Goal: Check status: Check status

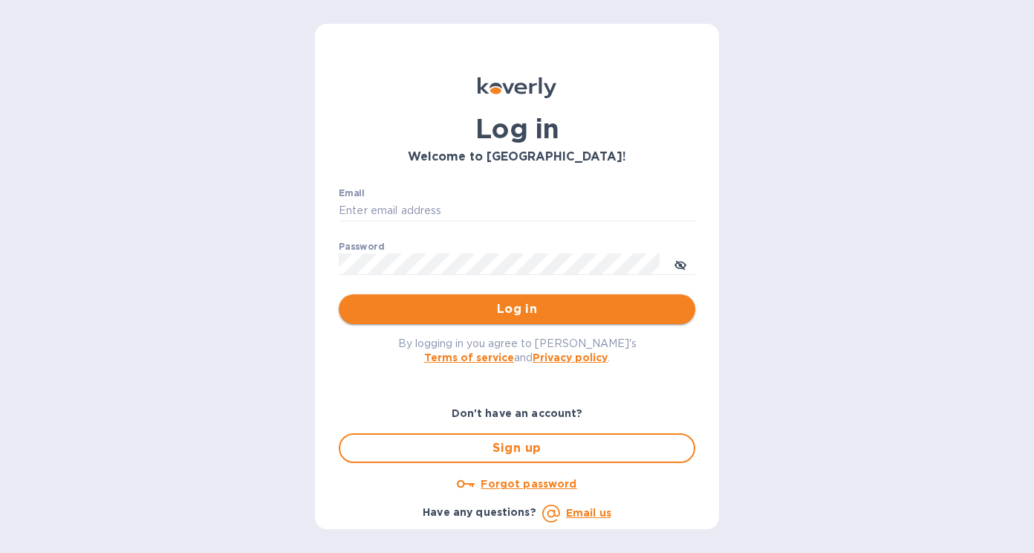
type input "[EMAIL_ADDRESS][DOMAIN_NAME]"
click at [472, 307] on span "Log in" at bounding box center [517, 309] width 333 height 18
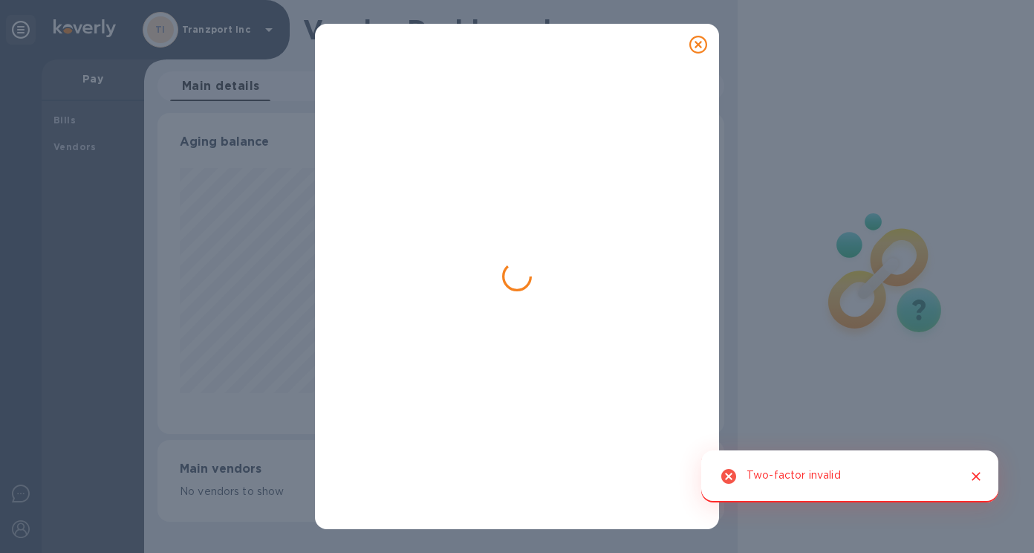
scroll to position [321, 566]
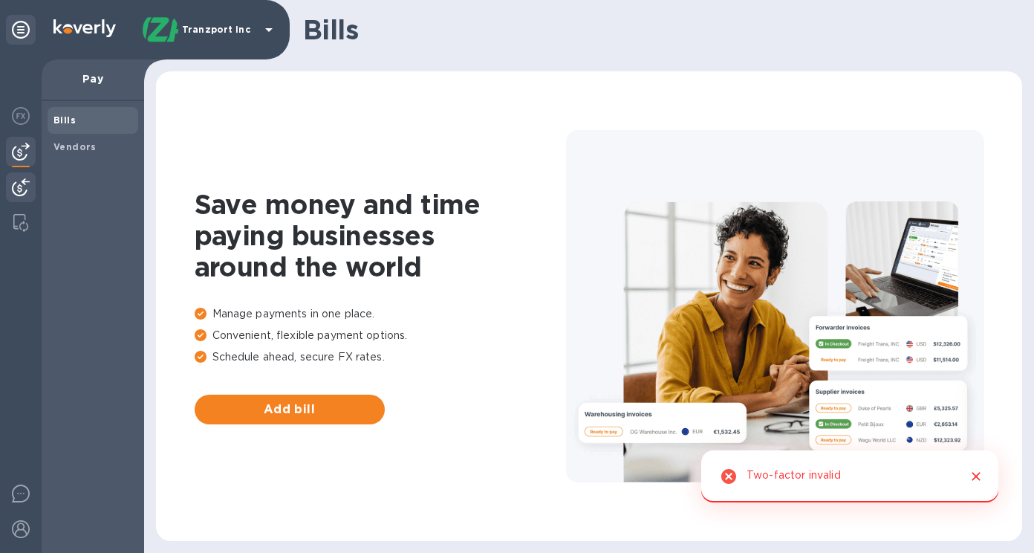
click at [19, 183] on img at bounding box center [21, 187] width 18 height 18
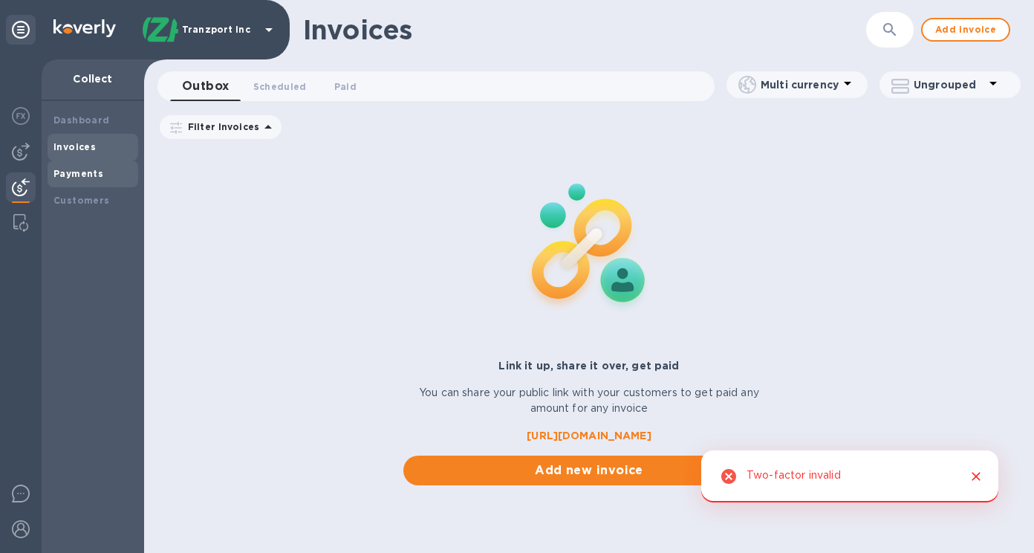
click at [79, 168] on b "Payments" at bounding box center [78, 173] width 50 height 11
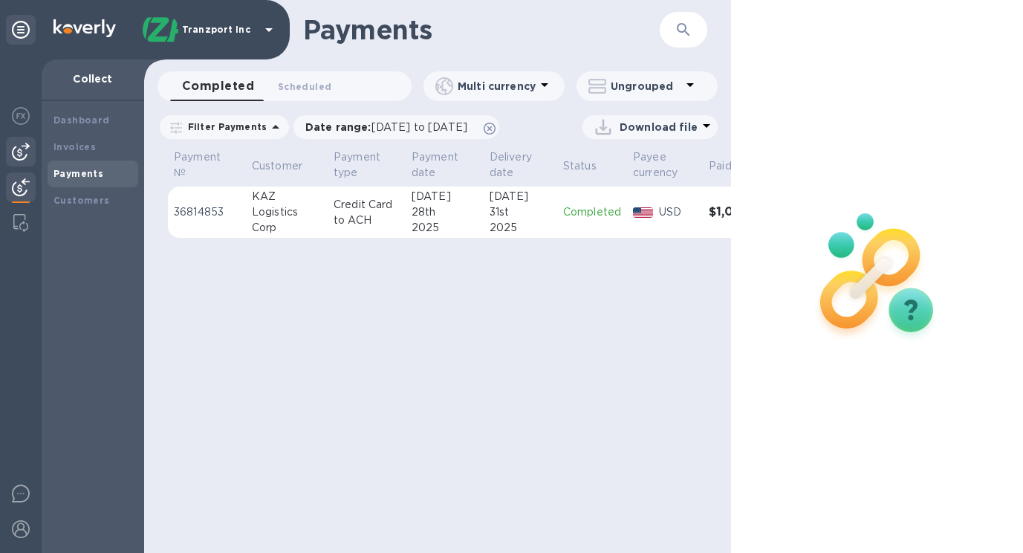
click at [25, 139] on div at bounding box center [21, 152] width 30 height 30
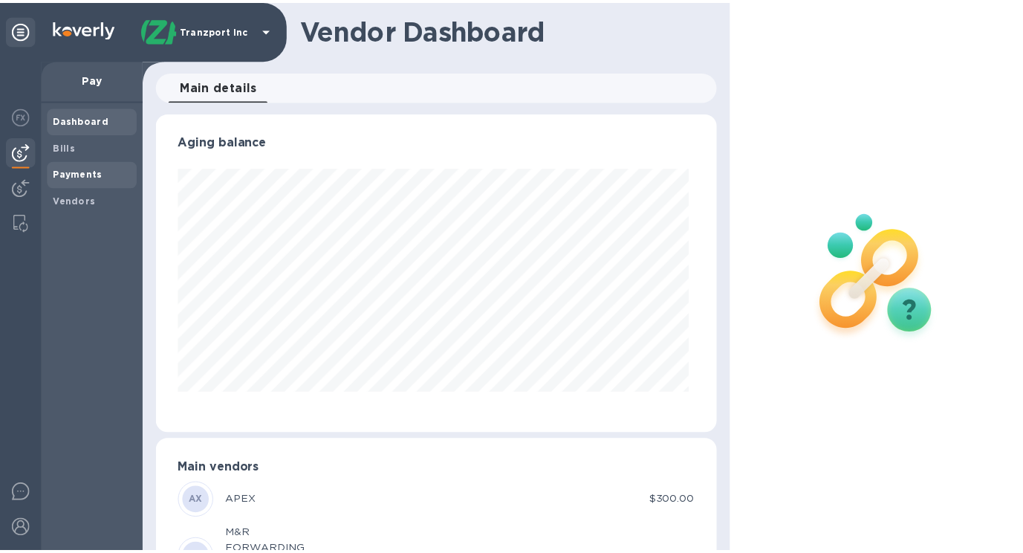
scroll to position [321, 560]
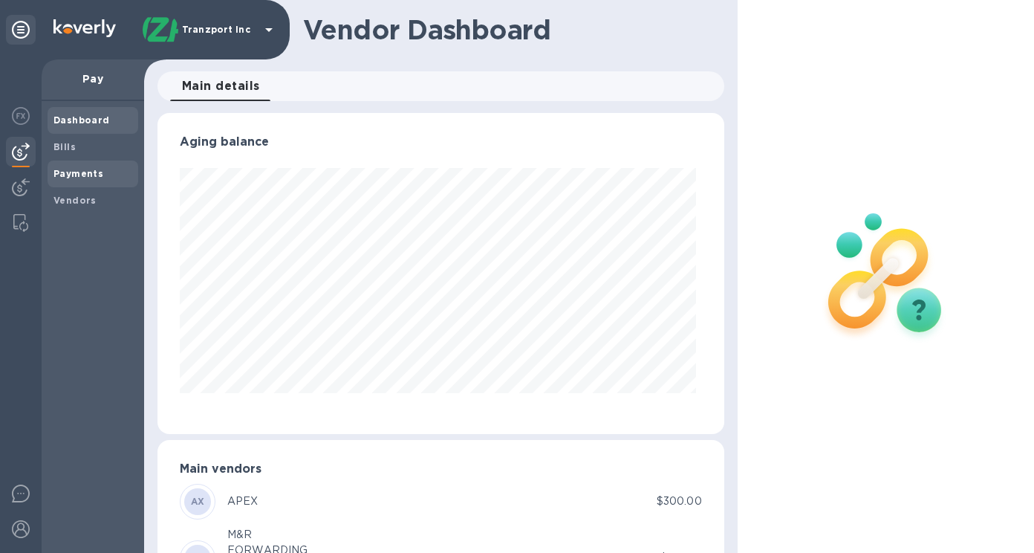
click at [82, 174] on b "Payments" at bounding box center [78, 173] width 50 height 11
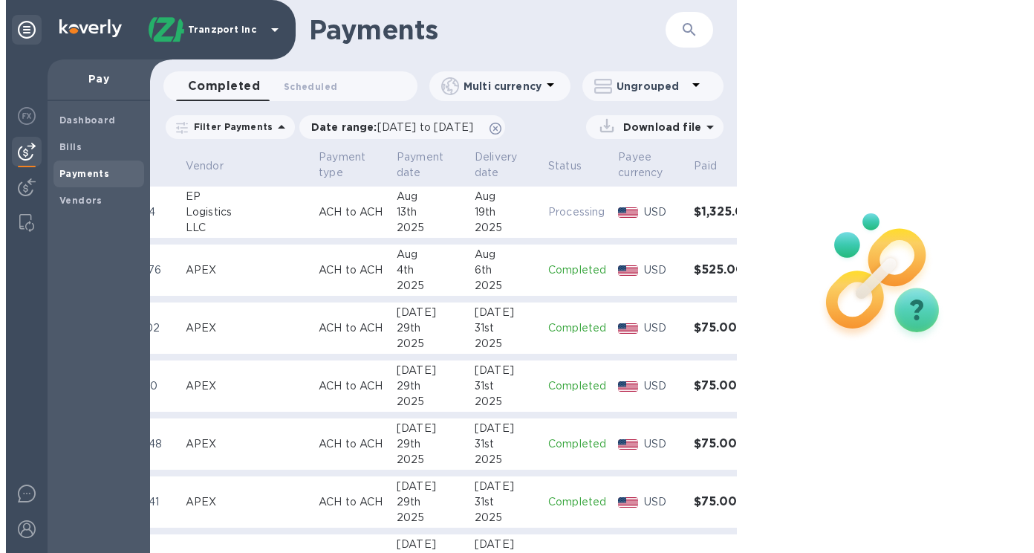
scroll to position [0, 80]
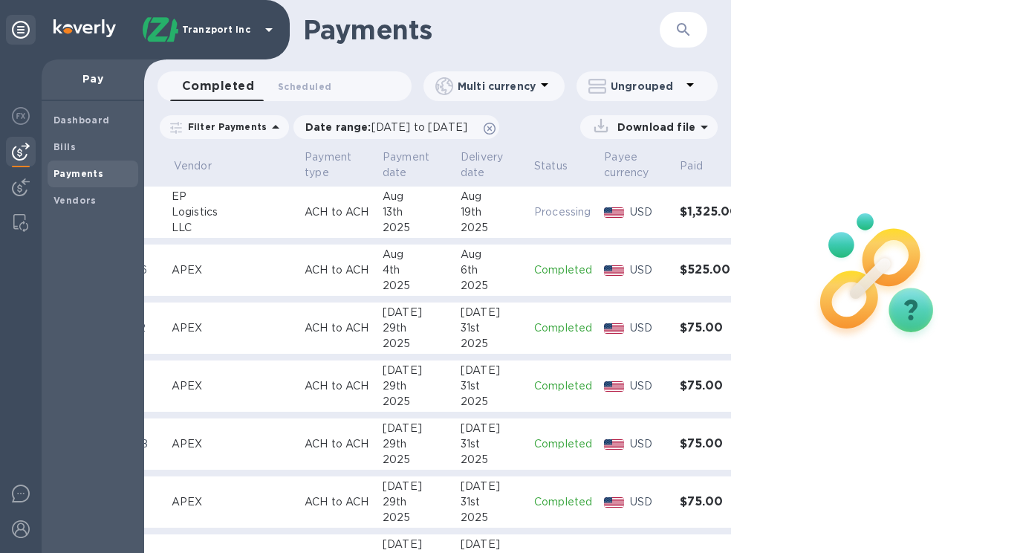
click at [534, 210] on p "Processing" at bounding box center [563, 212] width 58 height 16
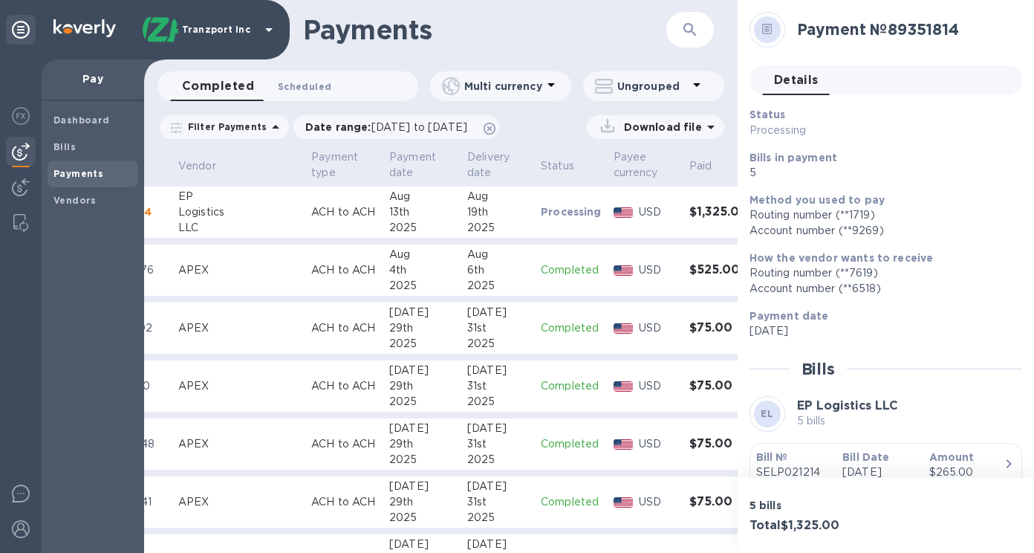
click at [320, 90] on span "Scheduled 0" at bounding box center [304, 87] width 53 height 16
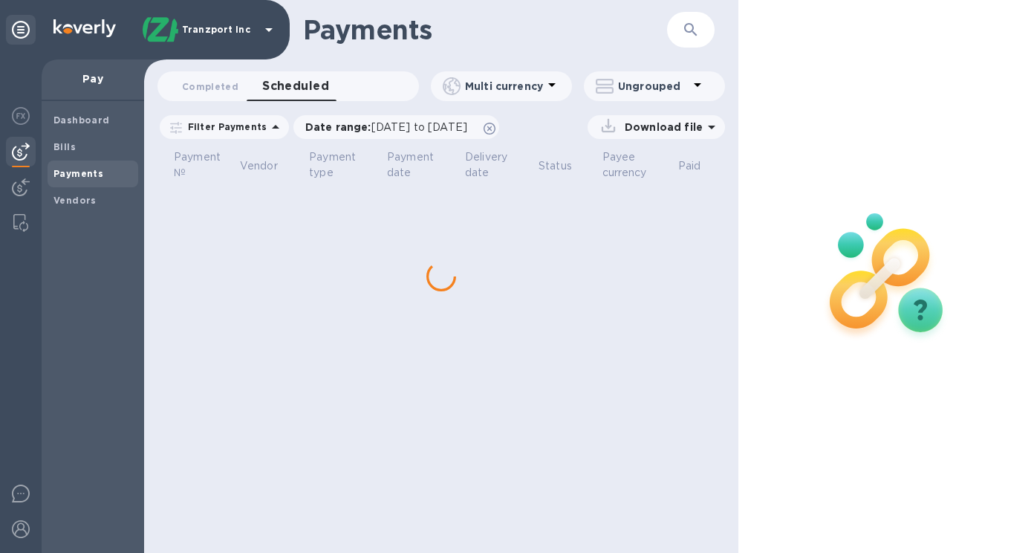
scroll to position [0, 12]
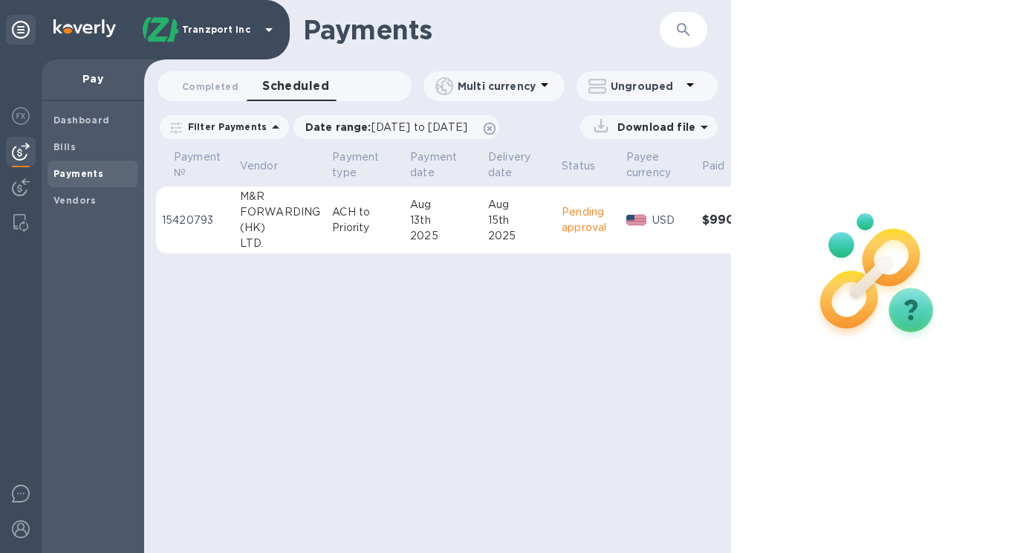
click at [353, 239] on td "ACH to Priority" at bounding box center [365, 220] width 78 height 68
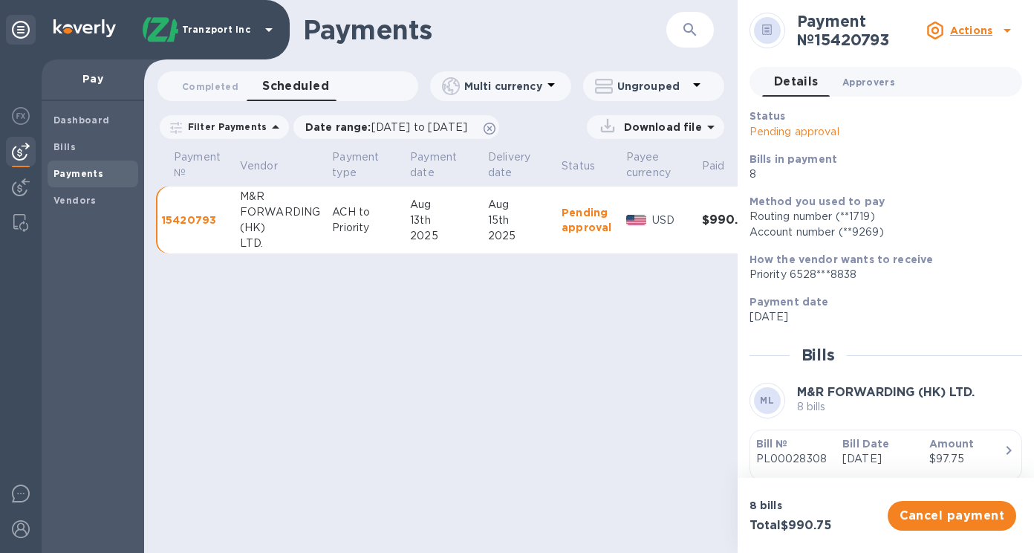
click at [878, 79] on span "Approvers 0" at bounding box center [868, 82] width 53 height 16
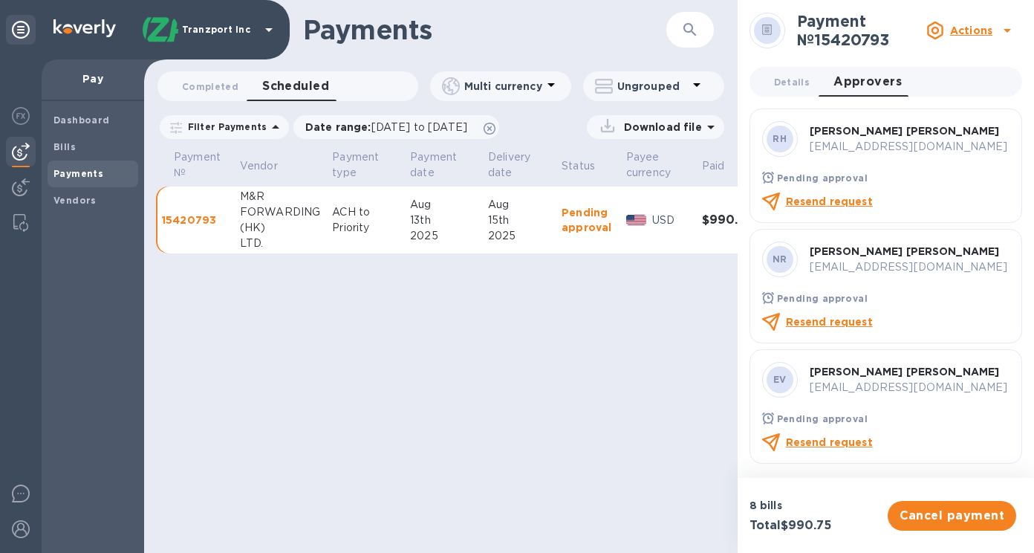
click at [1005, 30] on icon at bounding box center [1007, 31] width 7 height 4
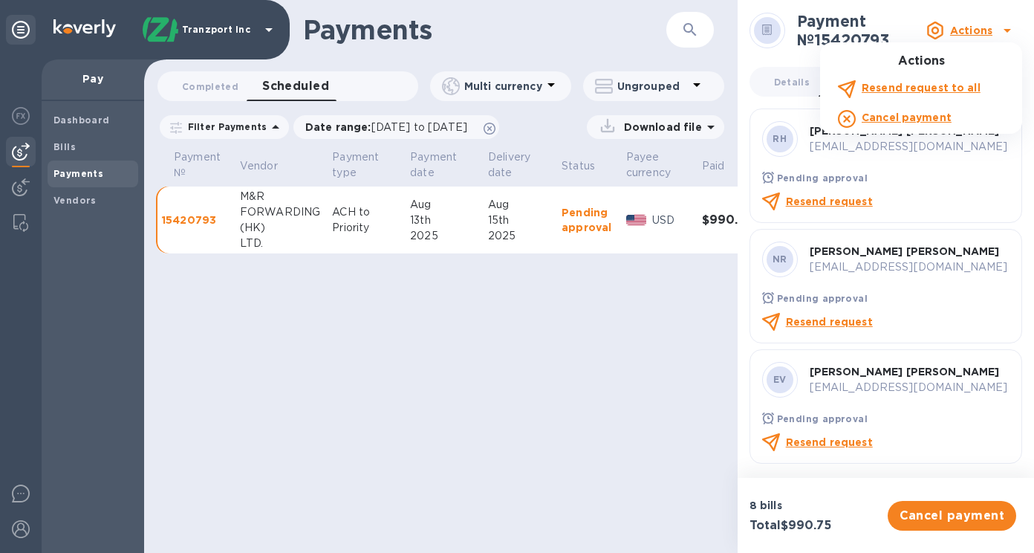
click at [1006, 31] on div at bounding box center [517, 276] width 1034 height 553
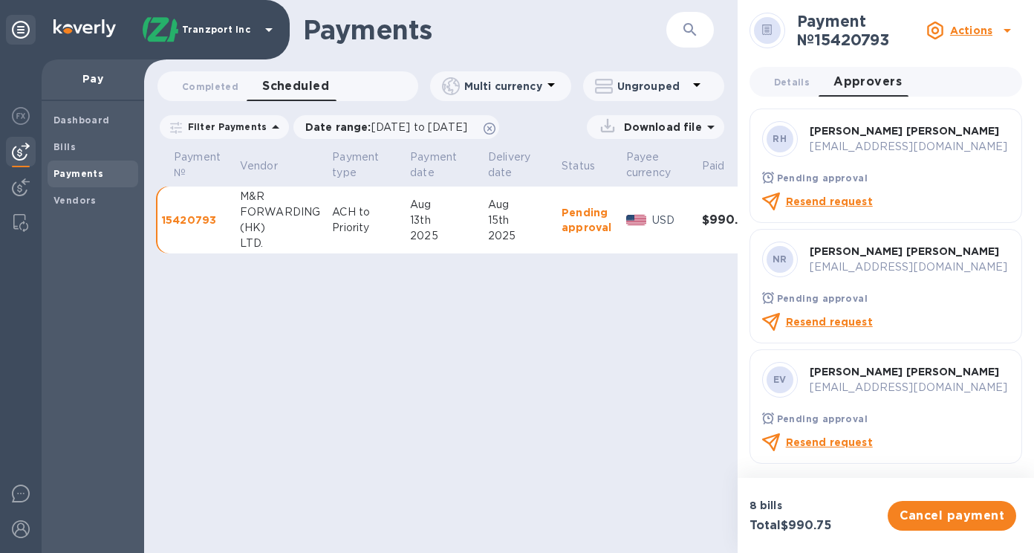
click at [77, 34] on img at bounding box center [84, 28] width 62 height 18
click at [90, 25] on img at bounding box center [84, 28] width 62 height 18
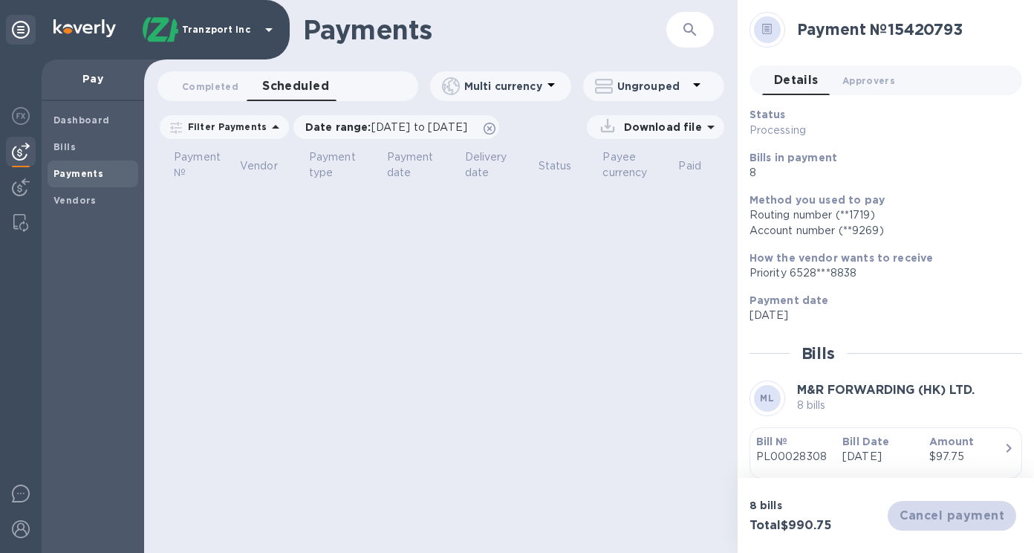
click at [29, 156] on img at bounding box center [21, 152] width 18 height 18
click at [85, 171] on b "Payments" at bounding box center [78, 173] width 50 height 11
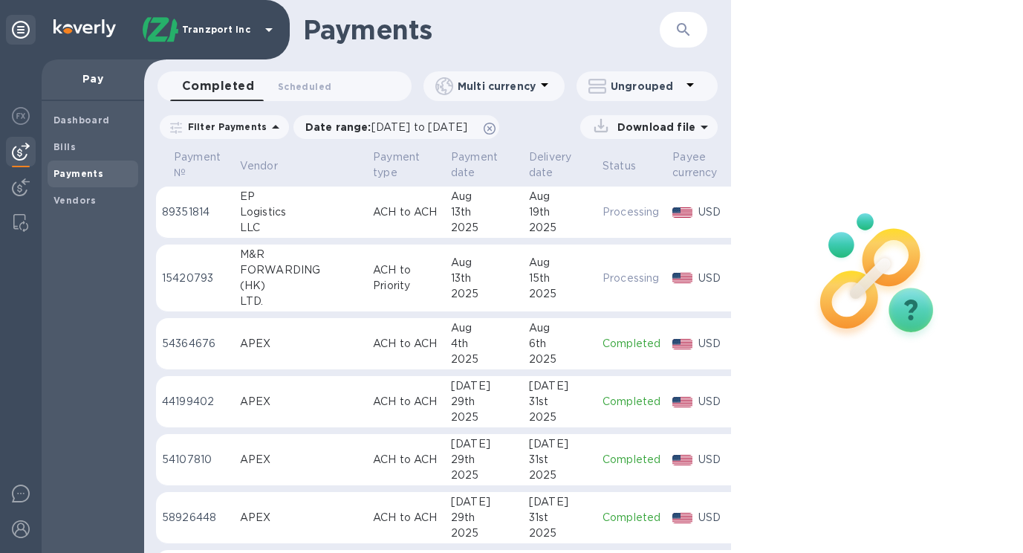
click at [373, 270] on p "ACH to Priority" at bounding box center [406, 277] width 66 height 31
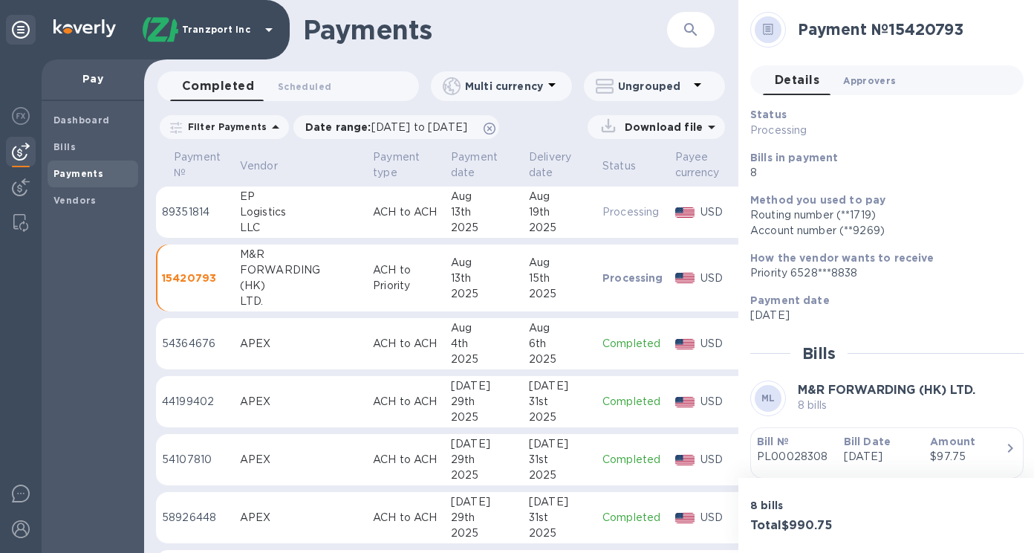
click at [872, 81] on span "Approvers 0" at bounding box center [869, 81] width 53 height 16
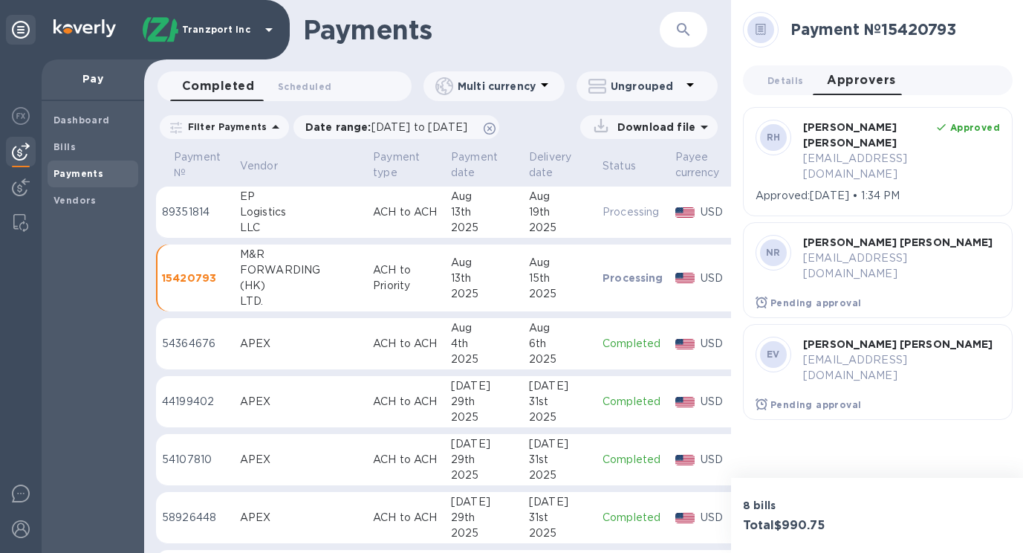
click at [874, 85] on span "Approvers 0" at bounding box center [861, 80] width 68 height 21
click at [700, 212] on p "USD" at bounding box center [719, 212] width 38 height 16
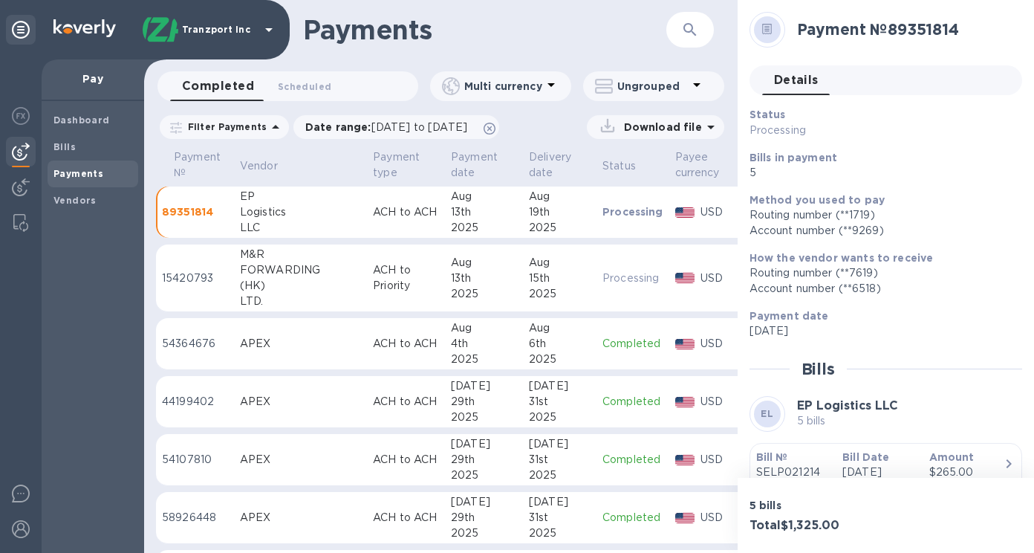
click at [602, 343] on p "Completed" at bounding box center [632, 344] width 61 height 16
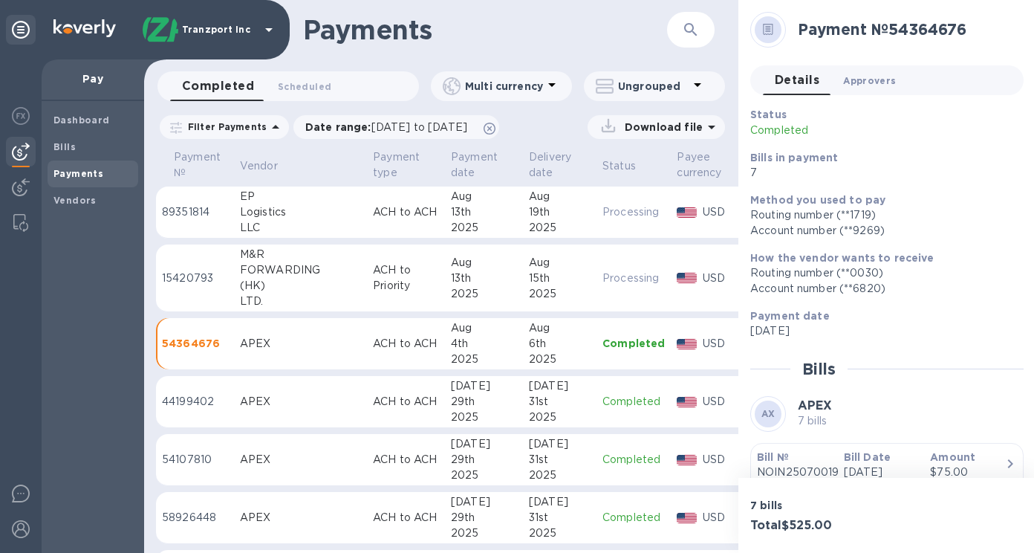
click at [881, 88] on button "Approvers 0" at bounding box center [869, 80] width 77 height 30
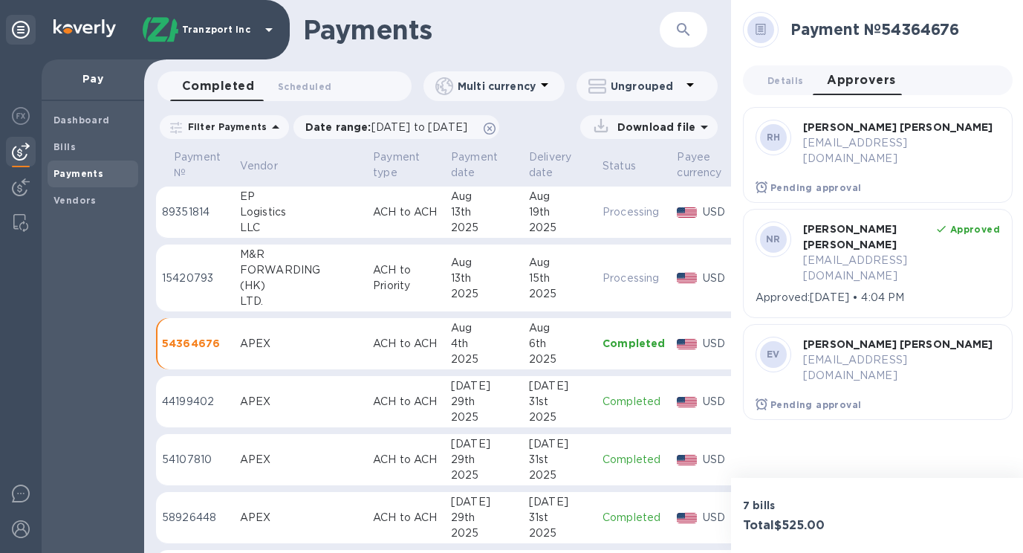
click at [703, 401] on p "USD" at bounding box center [722, 402] width 38 height 16
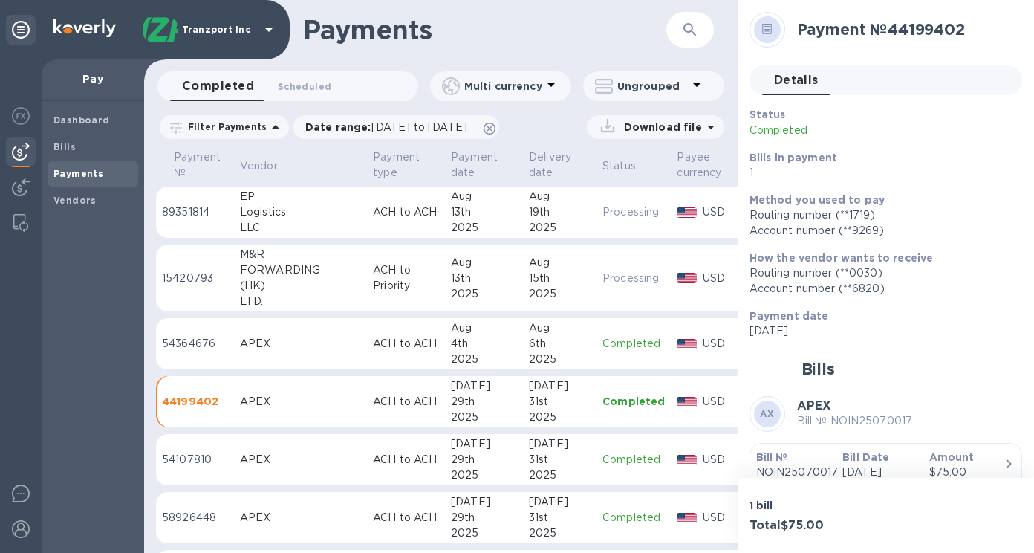
click at [700, 464] on div "USD" at bounding box center [722, 460] width 44 height 22
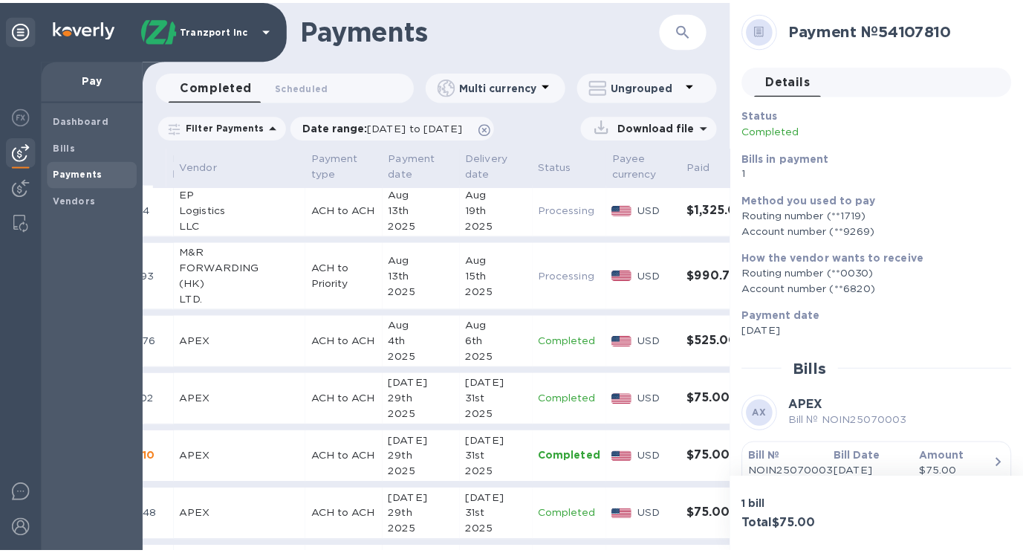
scroll to position [0, 71]
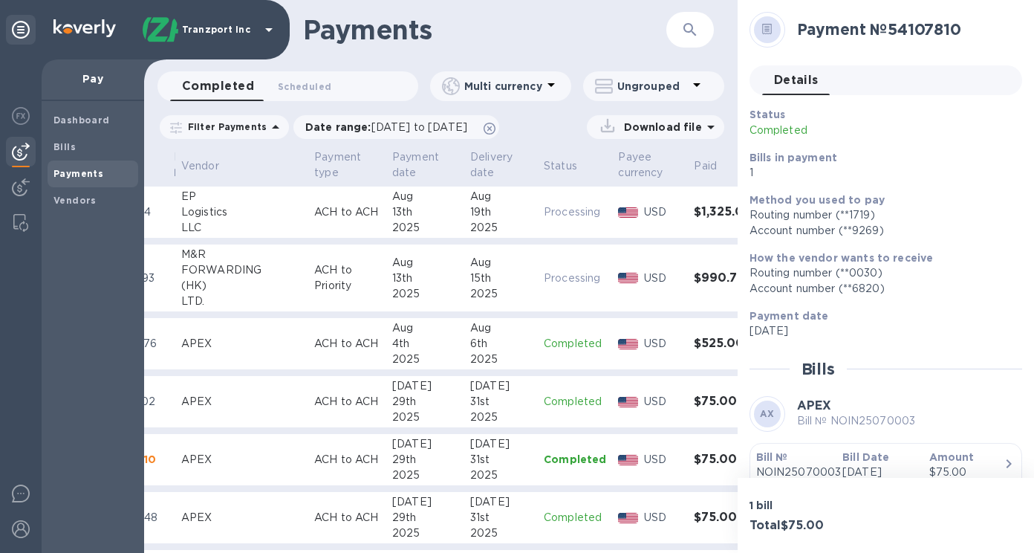
click at [630, 360] on td "USD" at bounding box center [650, 344] width 76 height 52
click at [864, 79] on span "Approvers 0" at bounding box center [869, 81] width 53 height 16
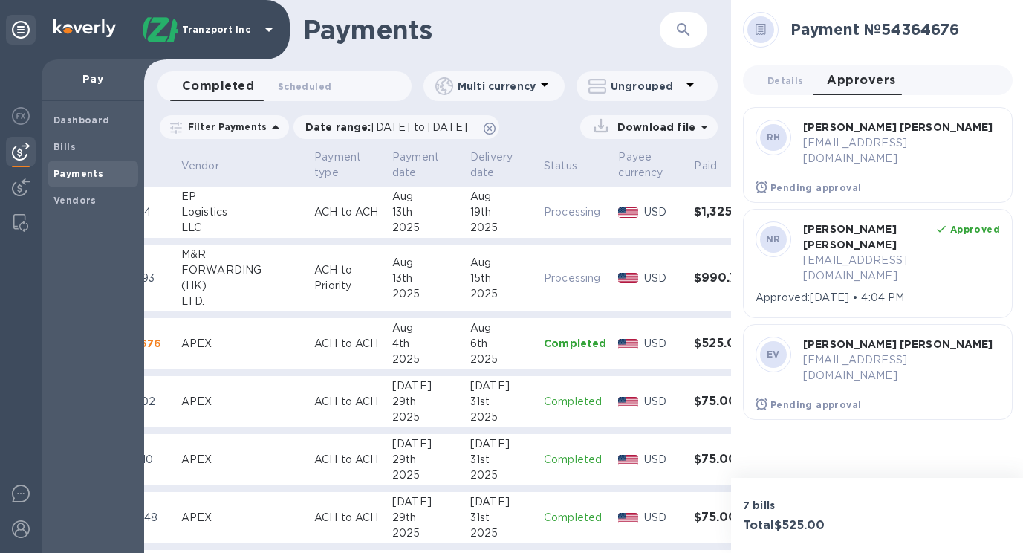
click at [545, 296] on td "Processing" at bounding box center [575, 278] width 74 height 68
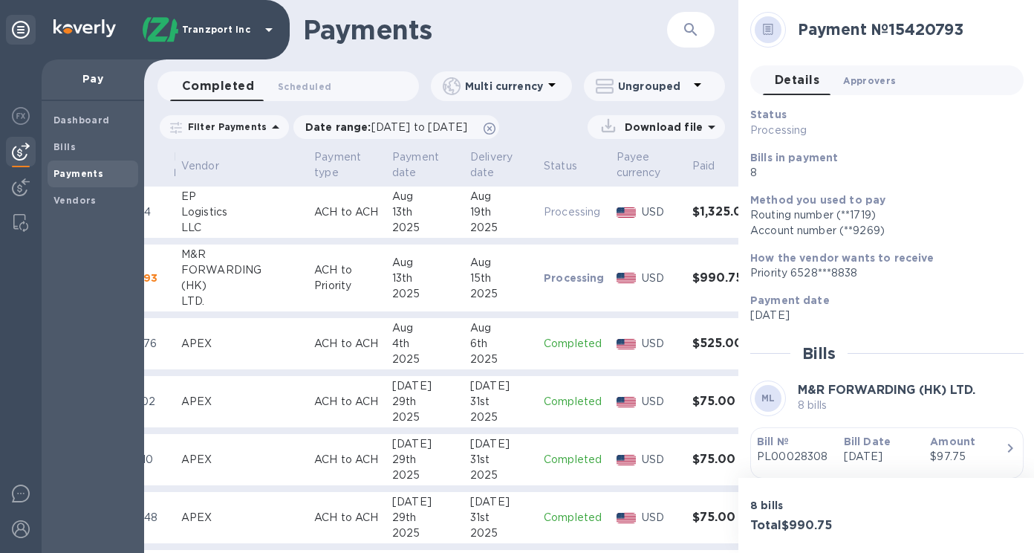
click at [874, 77] on span "Approvers 0" at bounding box center [869, 81] width 53 height 16
